Goal: Check status: Check status

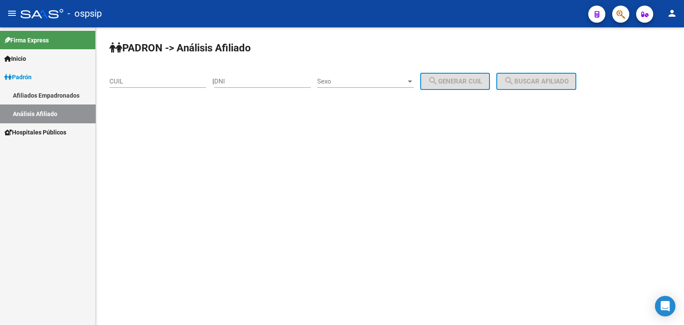
click at [250, 77] on div "DNI" at bounding box center [262, 78] width 97 height 18
drag, startPoint x: 250, startPoint y: 77, endPoint x: 241, endPoint y: 77, distance: 9.0
click at [241, 77] on div "DNI" at bounding box center [262, 78] width 97 height 18
drag, startPoint x: 241, startPoint y: 77, endPoint x: 234, endPoint y: 80, distance: 7.5
click at [234, 80] on input "DNI" at bounding box center [262, 81] width 97 height 8
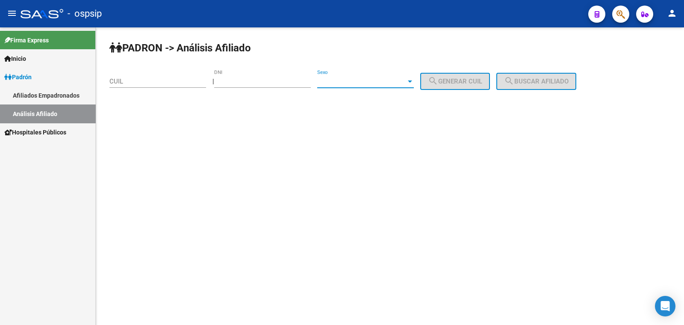
click at [357, 80] on span "Sexo" at bounding box center [361, 81] width 89 height 8
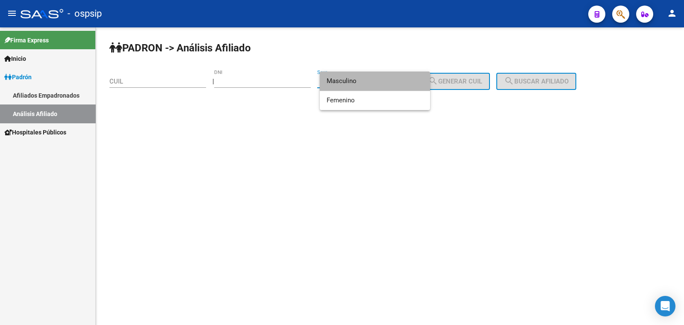
drag, startPoint x: 357, startPoint y: 80, endPoint x: 383, endPoint y: 80, distance: 25.7
click at [358, 80] on span "Masculino" at bounding box center [375, 80] width 97 height 19
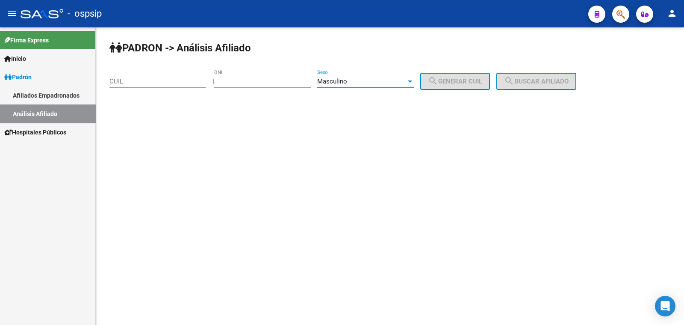
click at [384, 80] on div "Masculino" at bounding box center [361, 81] width 89 height 8
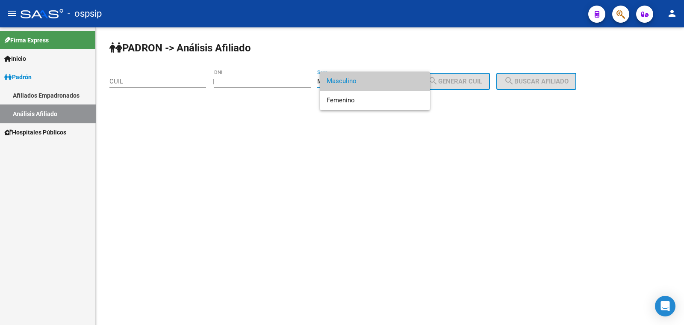
click at [400, 78] on span "Masculino" at bounding box center [375, 80] width 97 height 19
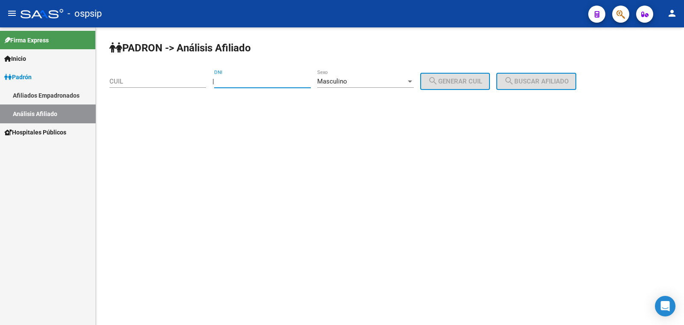
click at [261, 78] on input "DNI" at bounding box center [262, 81] width 97 height 8
type input "34137692"
click at [465, 81] on span "search Generar CUIL" at bounding box center [455, 81] width 54 height 8
type input "20-34137692-1"
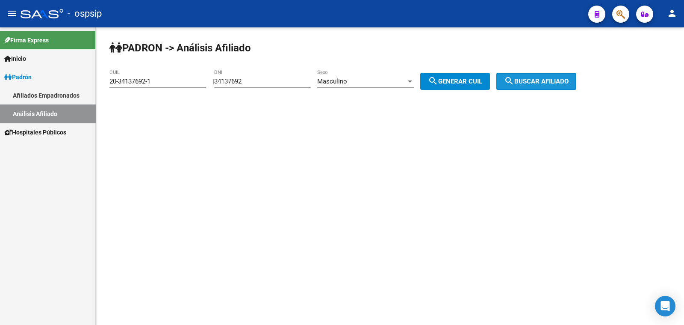
click at [530, 80] on span "search Buscar afiliado" at bounding box center [536, 81] width 65 height 8
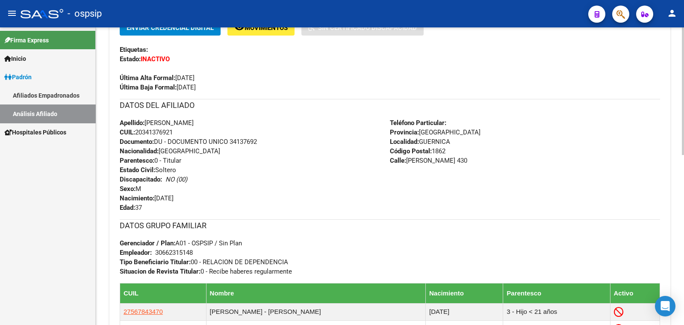
scroll to position [213, 0]
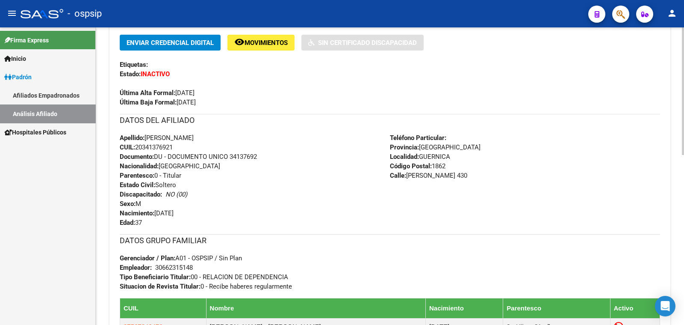
drag, startPoint x: 231, startPoint y: 154, endPoint x: 269, endPoint y: 156, distance: 37.7
click at [269, 156] on div "Apellido: [PERSON_NAME] CUIL: 20341376921 Documento: DU - DOCUMENTO UNICO 34137…" at bounding box center [255, 180] width 270 height 94
drag, startPoint x: 245, startPoint y: 151, endPoint x: 232, endPoint y: 131, distance: 23.1
click at [232, 131] on div "DATOS DEL AFILIADO" at bounding box center [390, 123] width 541 height 19
drag, startPoint x: 231, startPoint y: 155, endPoint x: 276, endPoint y: 153, distance: 45.4
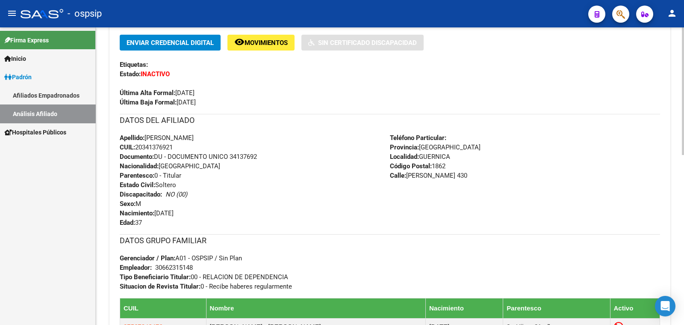
click at [276, 153] on div "Apellido: [PERSON_NAME] CUIL: 20341376921 Documento: DU - DOCUMENTO UNICO 34137…" at bounding box center [255, 180] width 270 height 94
copy span "34137692"
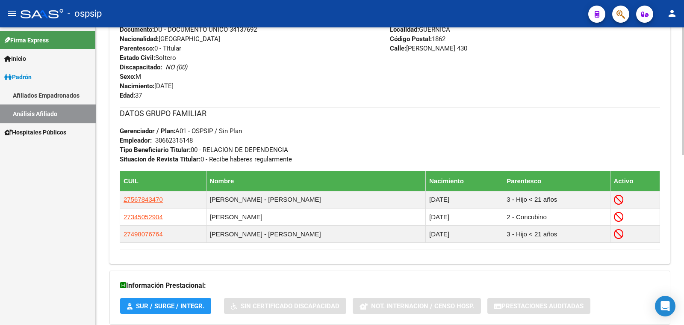
scroll to position [396, 0]
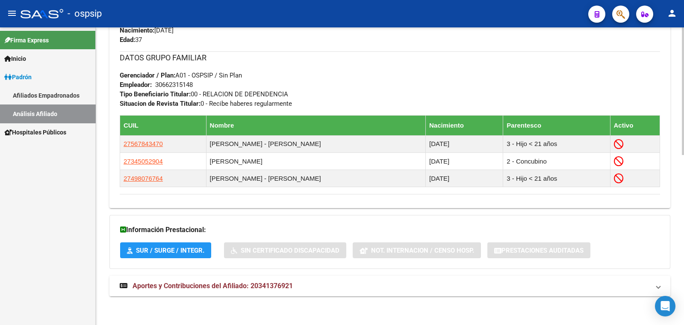
click at [266, 281] on span "Aportes y Contribuciones del Afiliado: 20341376921" at bounding box center [213, 285] width 160 height 8
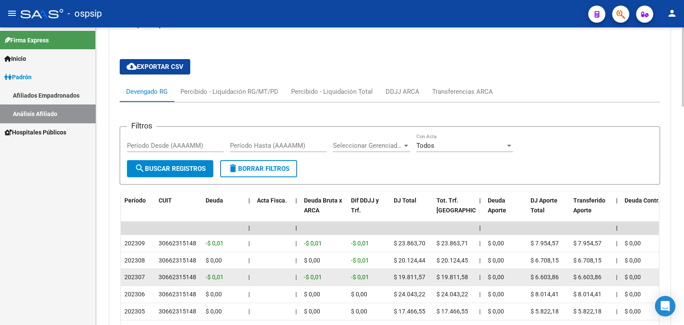
scroll to position [610, 0]
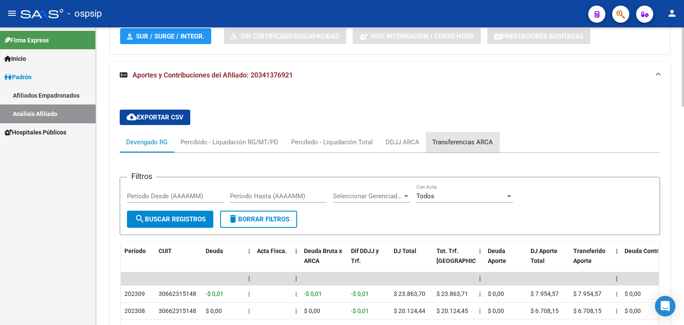
click at [460, 139] on div "Transferencias ARCA" at bounding box center [462, 141] width 61 height 9
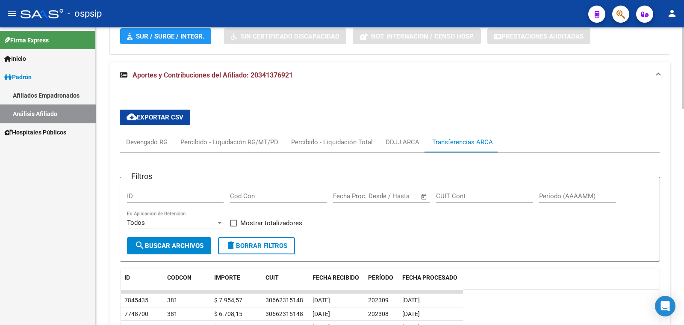
scroll to position [663, 0]
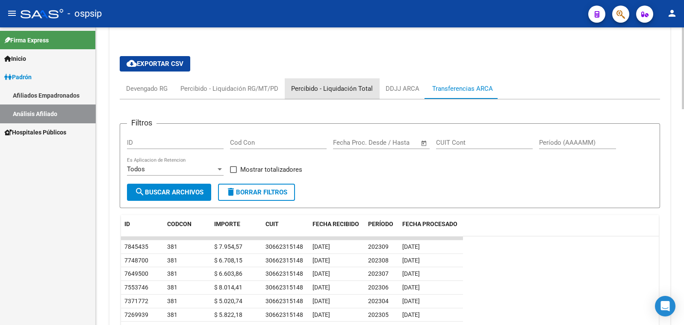
click at [338, 86] on div "Percibido - Liquidación Total" at bounding box center [332, 88] width 82 height 9
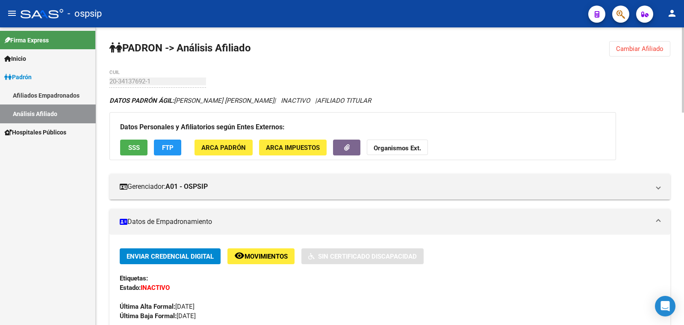
scroll to position [0, 0]
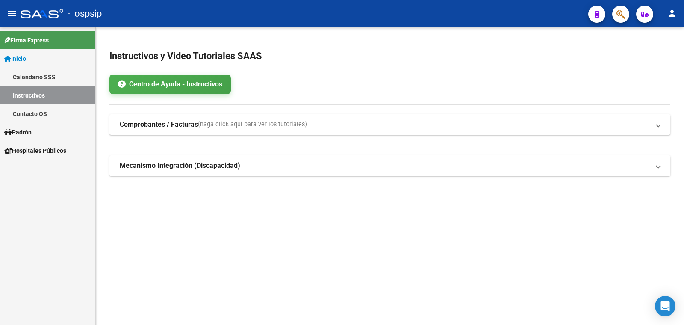
click at [25, 132] on span "Padrón" at bounding box center [17, 131] width 27 height 9
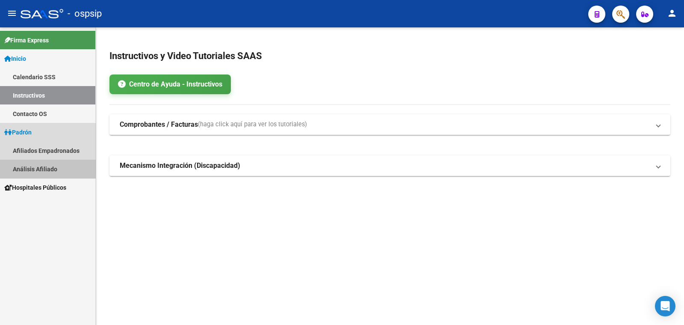
click at [41, 167] on link "Análisis Afiliado" at bounding box center [47, 169] width 95 height 18
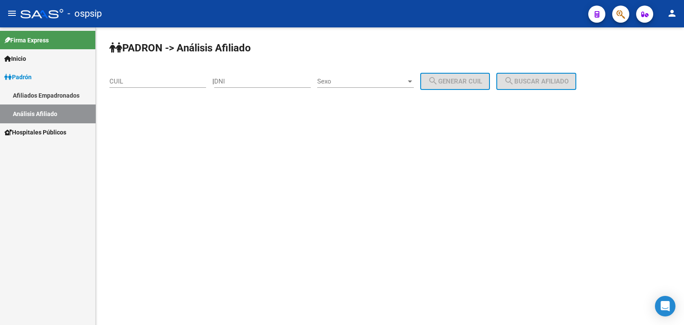
click at [243, 76] on div "DNI" at bounding box center [262, 78] width 97 height 18
type input "43047170"
click at [381, 80] on span "Sexo" at bounding box center [361, 81] width 89 height 8
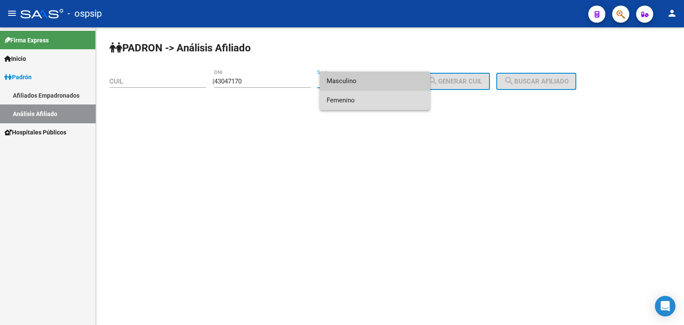
click at [385, 101] on span "Femenino" at bounding box center [375, 100] width 97 height 19
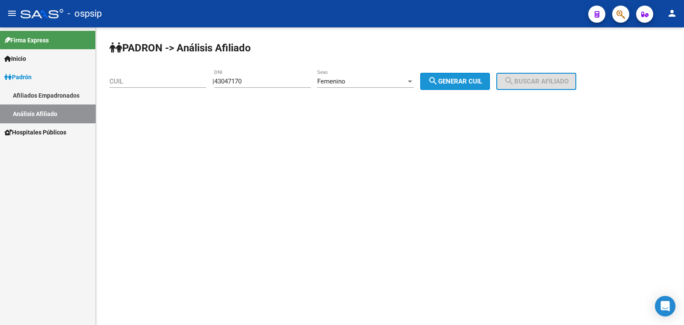
drag, startPoint x: 468, startPoint y: 79, endPoint x: 528, endPoint y: 82, distance: 59.5
click at [481, 80] on span "search Generar CUIL" at bounding box center [455, 81] width 54 height 8
type input "27-43047170-3"
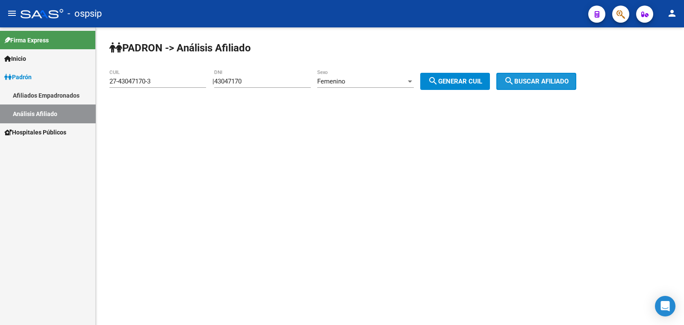
click at [539, 82] on span "search Buscar afiliado" at bounding box center [536, 81] width 65 height 8
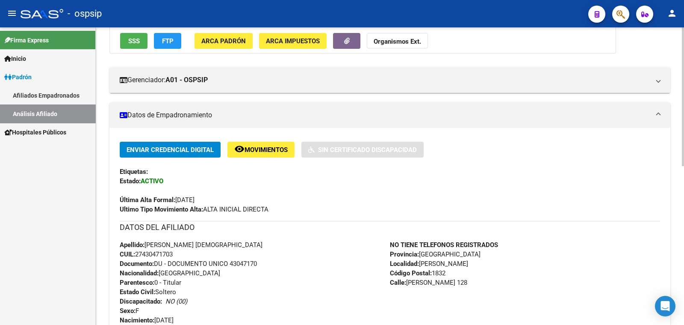
scroll to position [213, 0]
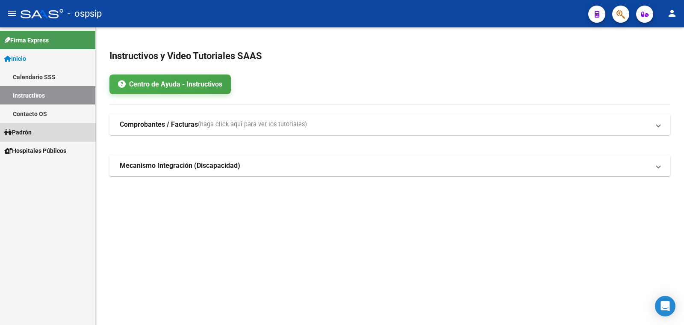
click at [24, 129] on span "Padrón" at bounding box center [17, 131] width 27 height 9
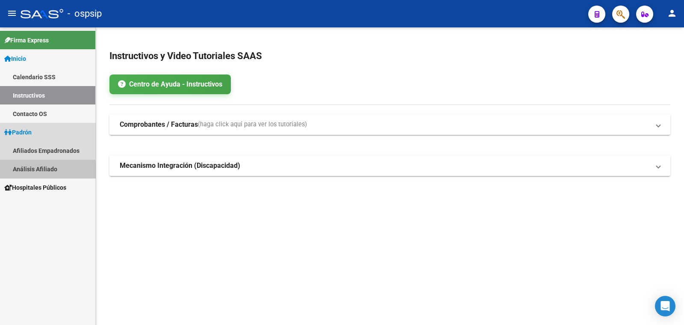
click at [36, 170] on link "Análisis Afiliado" at bounding box center [47, 169] width 95 height 18
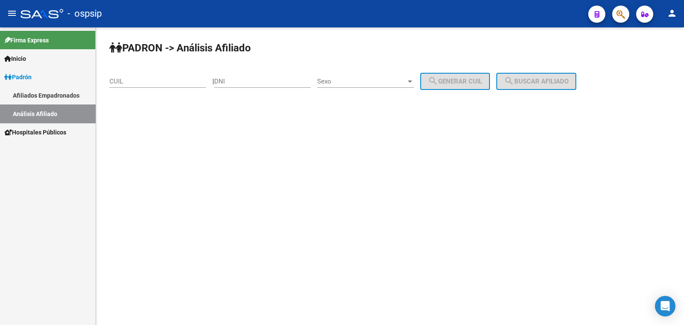
click at [260, 78] on input "DNI" at bounding box center [262, 81] width 97 height 8
type input "32998307"
click at [398, 78] on span "Sexo" at bounding box center [361, 81] width 89 height 8
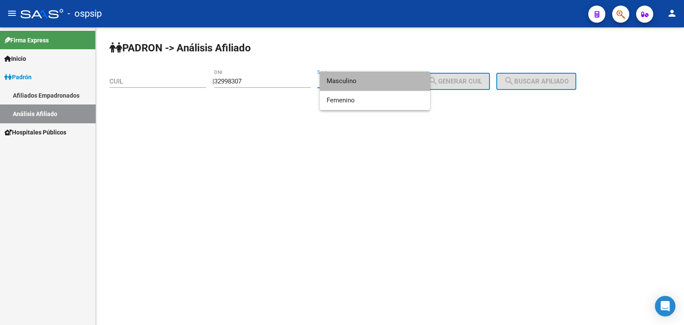
click at [397, 77] on span "Masculino" at bounding box center [375, 80] width 97 height 19
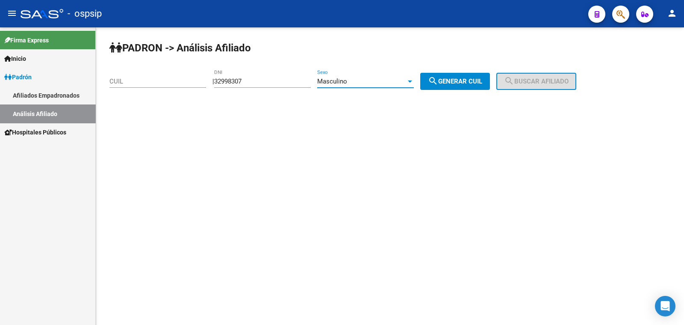
click at [460, 81] on span "search Generar CUIL" at bounding box center [455, 81] width 54 height 8
type input "20-32998307-3"
click at [533, 78] on span "search Buscar afiliado" at bounding box center [536, 81] width 65 height 8
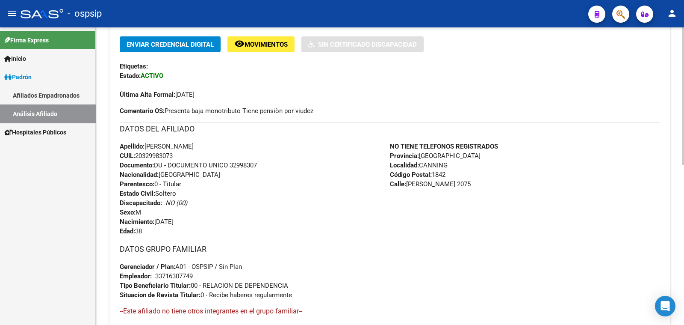
scroll to position [213, 0]
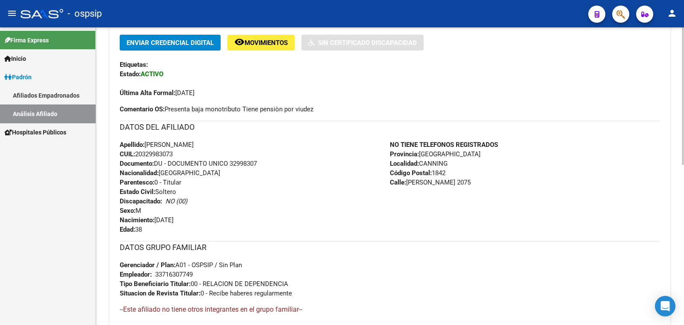
click at [521, 95] on div "Última Alta Formal: [DATE]" at bounding box center [390, 88] width 541 height 19
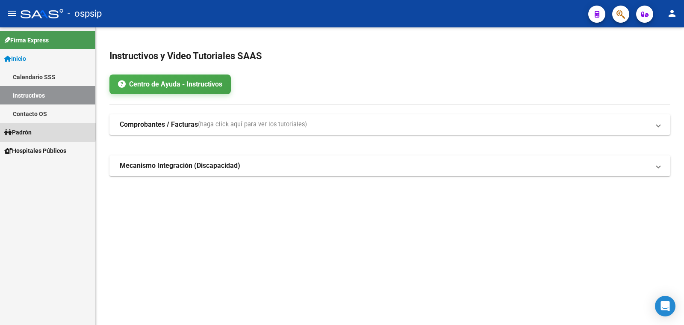
click at [20, 128] on span "Padrón" at bounding box center [17, 131] width 27 height 9
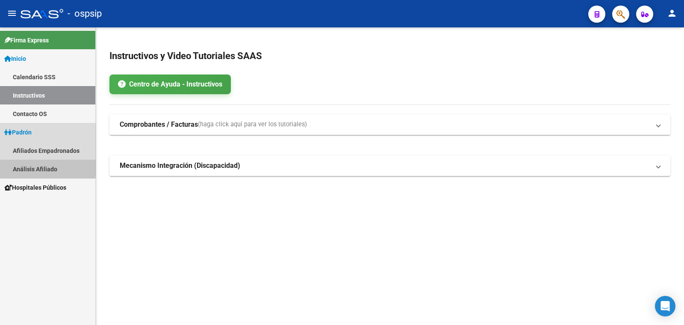
click at [36, 168] on link "Análisis Afiliado" at bounding box center [47, 169] width 95 height 18
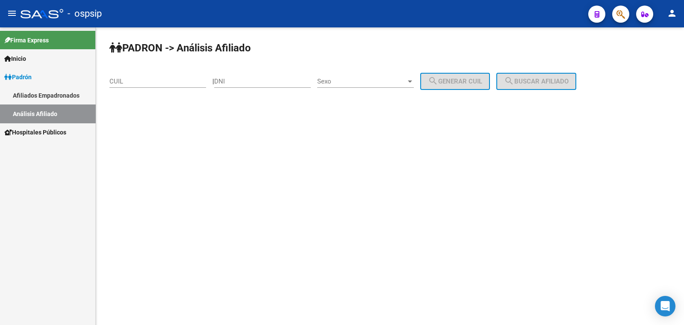
click at [257, 80] on input "DNI" at bounding box center [262, 81] width 97 height 8
paste input "33588030"
type input "33588030"
click at [382, 79] on span "Sexo" at bounding box center [361, 81] width 89 height 8
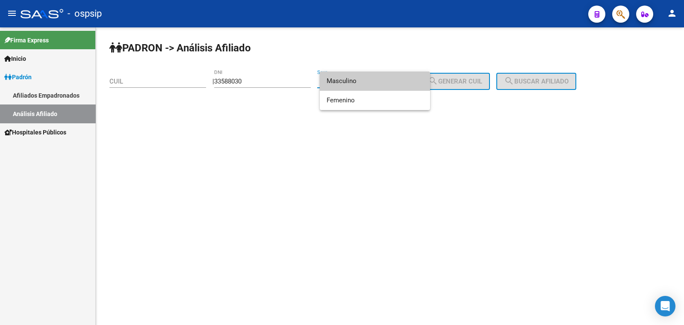
click at [382, 79] on span "Masculino" at bounding box center [375, 80] width 97 height 19
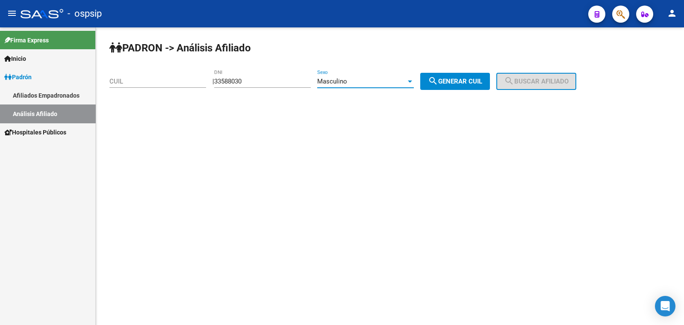
click at [480, 76] on button "search Generar CUIL" at bounding box center [455, 81] width 70 height 17
type input "20-33588030-8"
click at [537, 84] on span "search Buscar afiliado" at bounding box center [536, 81] width 65 height 8
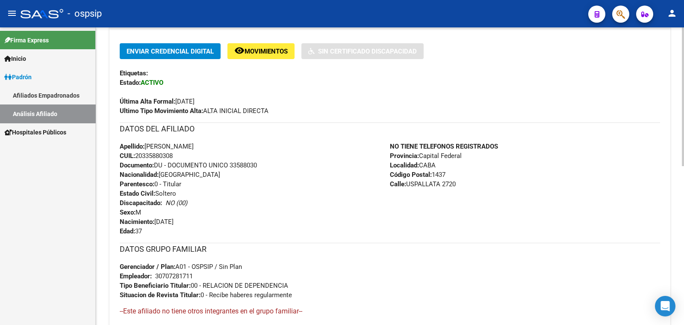
scroll to position [267, 0]
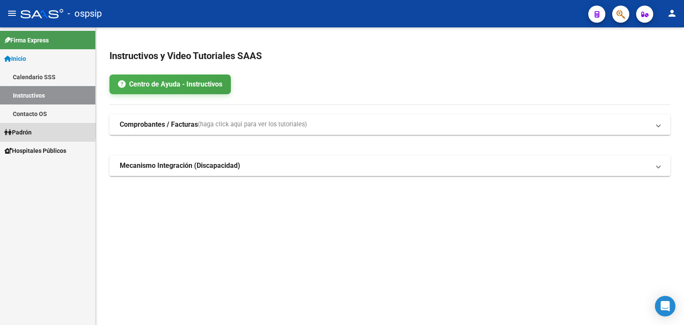
click at [28, 130] on span "Padrón" at bounding box center [17, 131] width 27 height 9
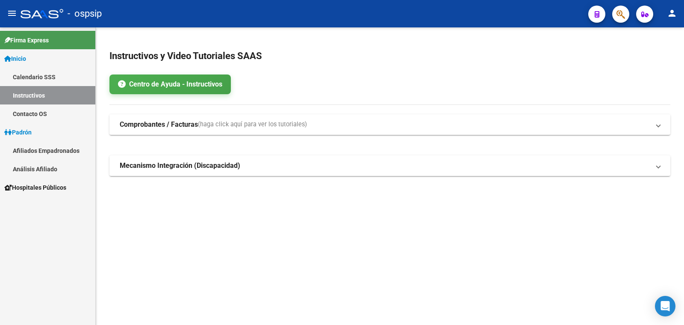
click at [43, 168] on link "Análisis Afiliado" at bounding box center [47, 169] width 95 height 18
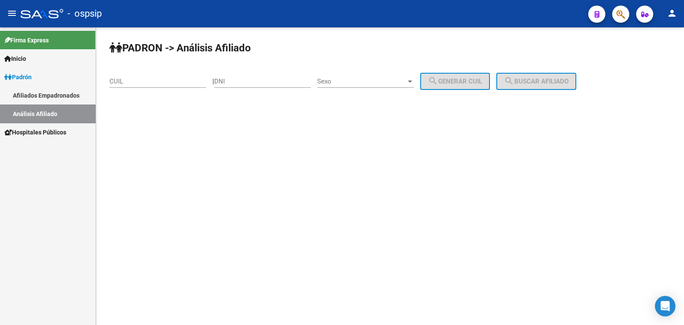
click at [252, 80] on input "DNI" at bounding box center [262, 81] width 97 height 8
paste input "40432533"
type input "40432533"
click at [372, 80] on span "Sexo" at bounding box center [361, 81] width 89 height 8
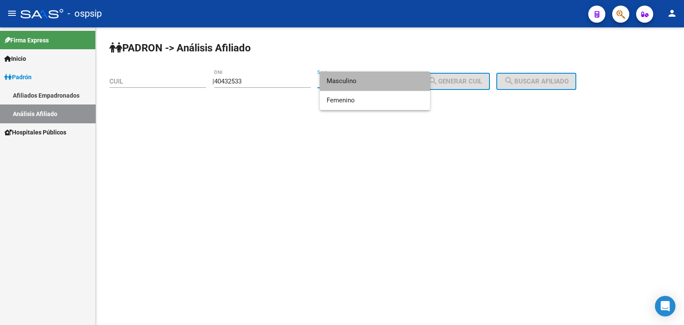
click at [372, 80] on span "Masculino" at bounding box center [375, 80] width 97 height 19
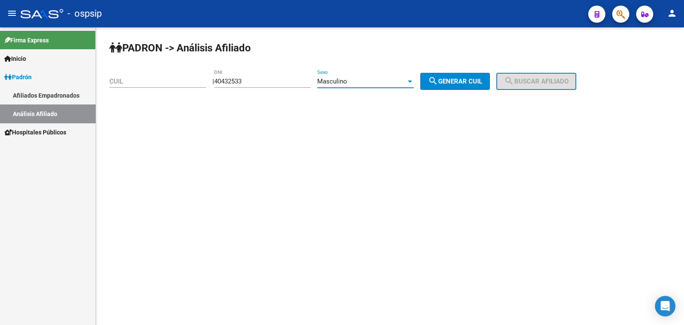
click at [469, 80] on span "search Generar CUIL" at bounding box center [455, 81] width 54 height 8
type input "20-40432533-8"
click at [542, 81] on span "search Buscar afiliado" at bounding box center [536, 81] width 65 height 8
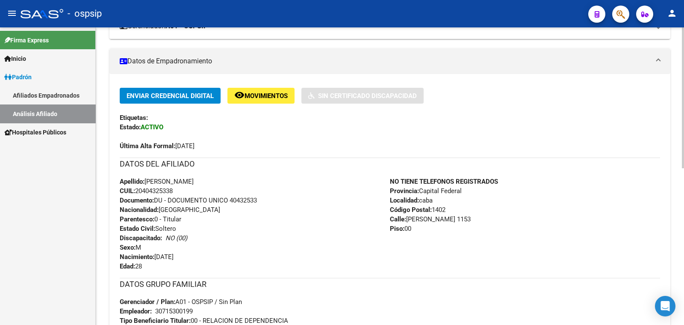
scroll to position [213, 0]
